Goal: Transaction & Acquisition: Purchase product/service

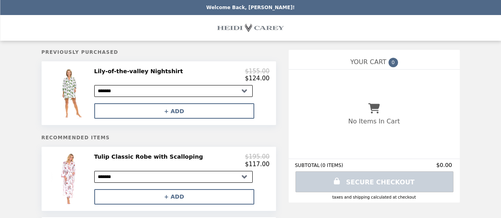
select select "*****"
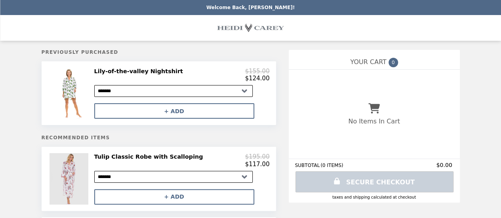
click at [84, 188] on img at bounding box center [69, 178] width 40 height 51
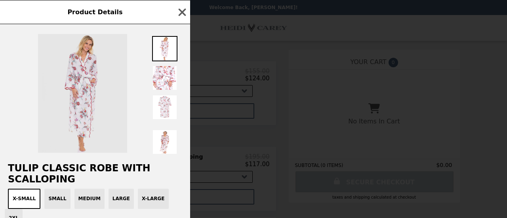
click at [83, 113] on img at bounding box center [82, 93] width 89 height 119
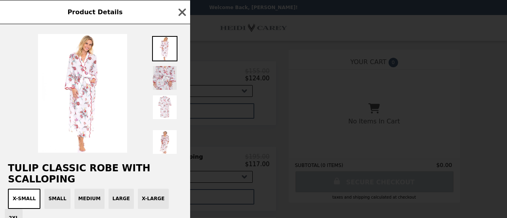
click at [165, 84] on img at bounding box center [164, 77] width 25 height 25
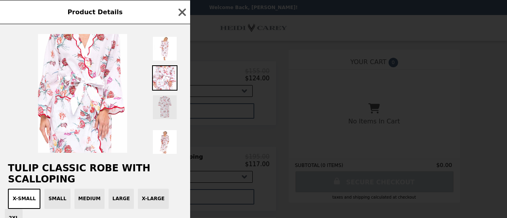
click at [167, 110] on img at bounding box center [164, 107] width 25 height 25
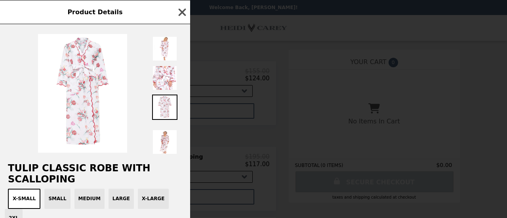
click at [182, 10] on icon "button" at bounding box center [182, 12] width 12 height 12
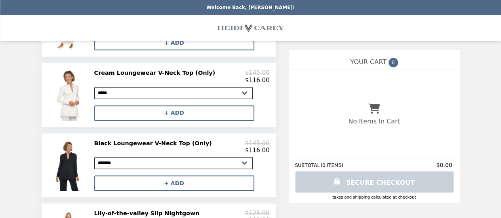
scroll to position [510, 0]
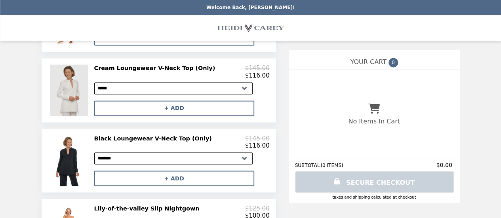
click at [82, 98] on img at bounding box center [70, 90] width 40 height 51
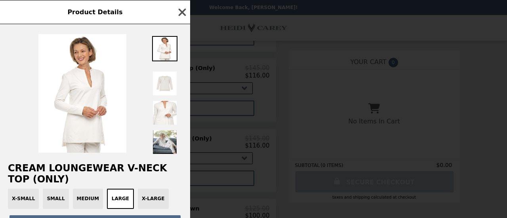
click at [178, 15] on icon "button" at bounding box center [182, 12] width 12 height 12
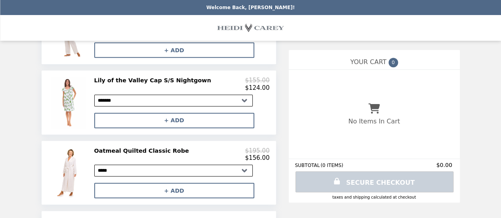
scroll to position [291, 0]
